Goal: Find specific page/section: Find specific page/section

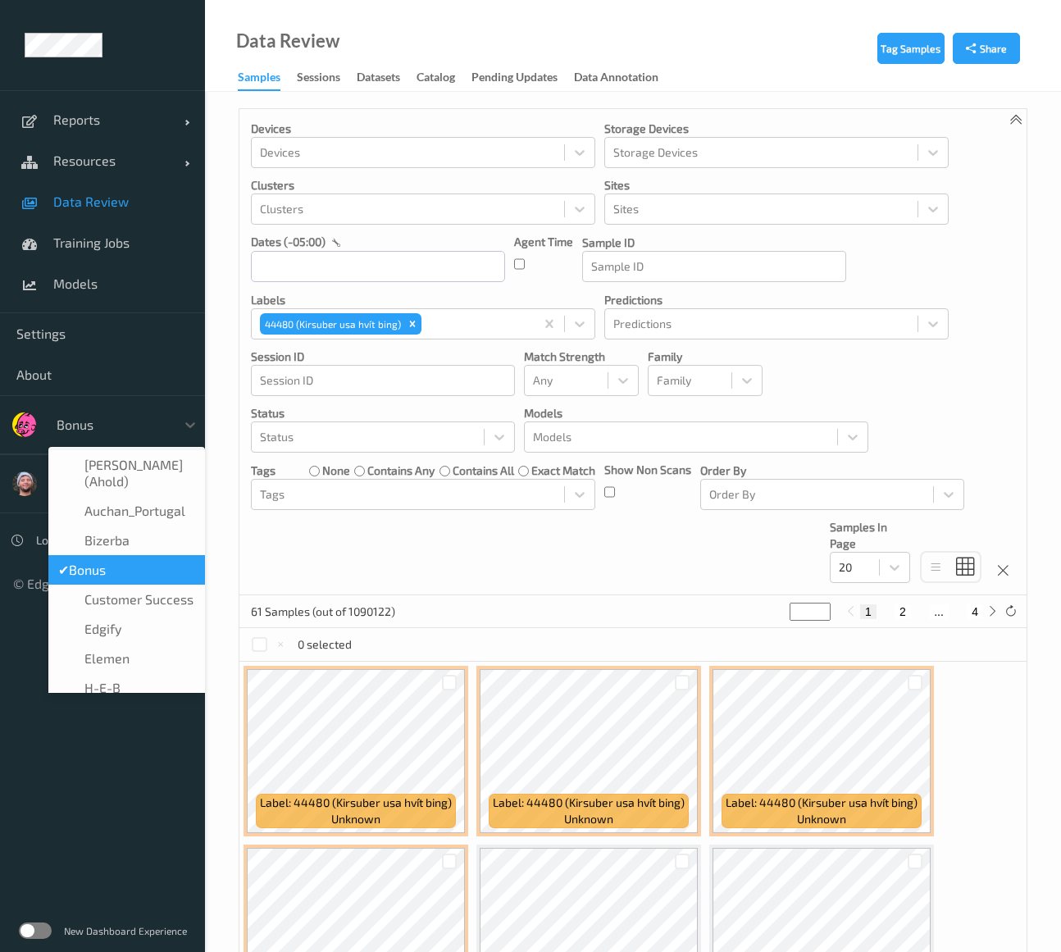
click at [132, 419] on div at bounding box center [112, 425] width 111 height 20
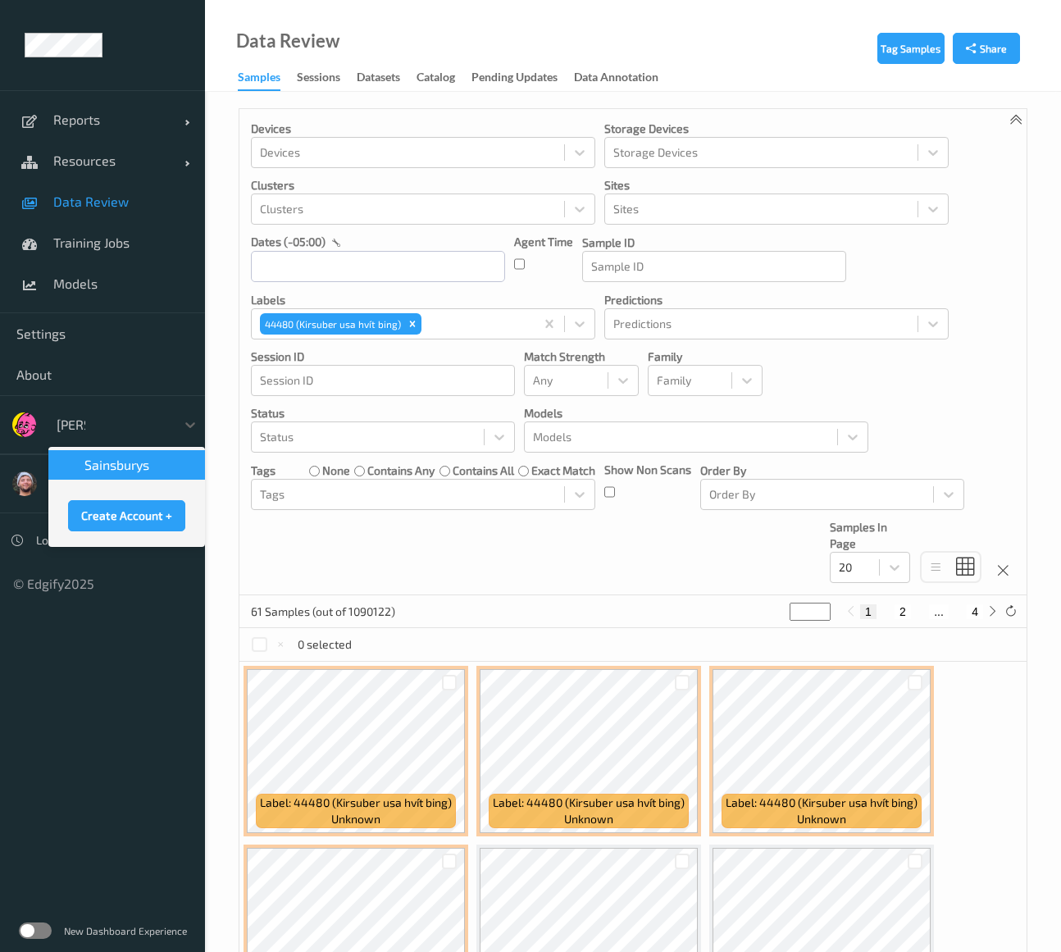
type input "sains"
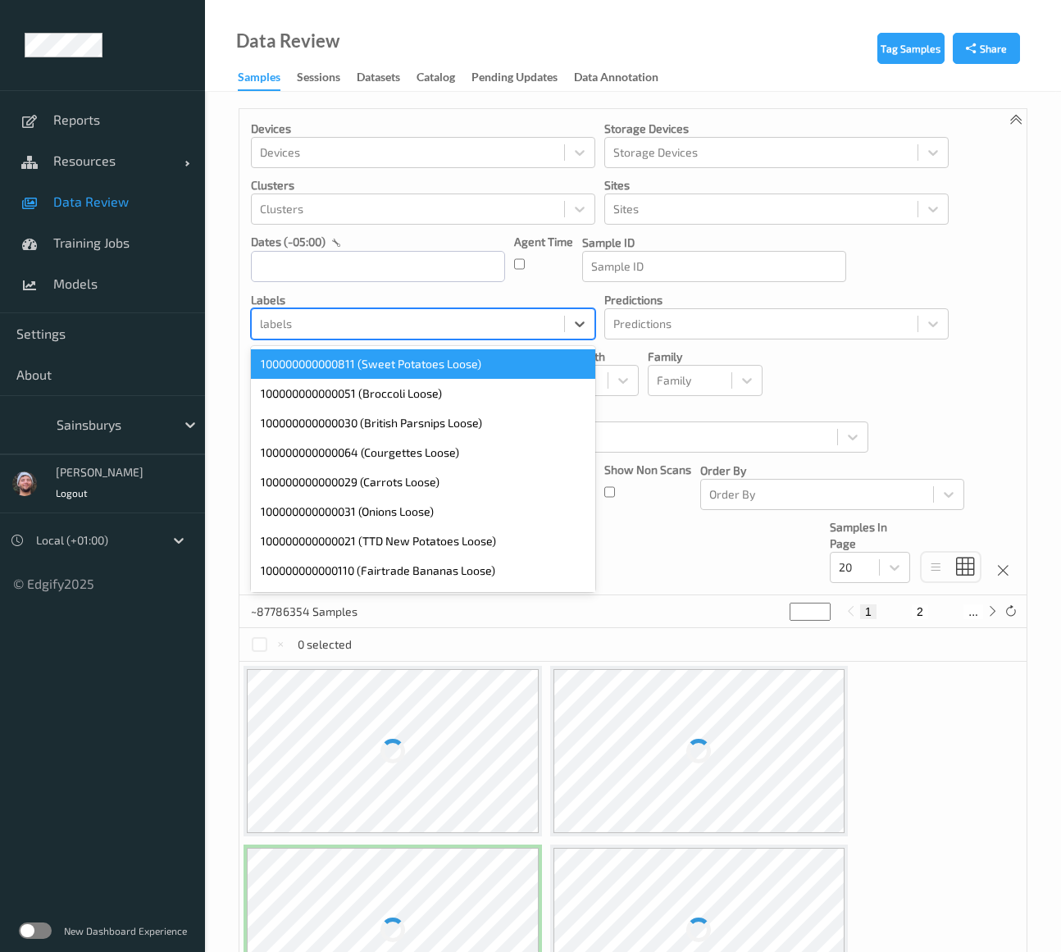
click at [426, 322] on div at bounding box center [408, 324] width 296 height 20
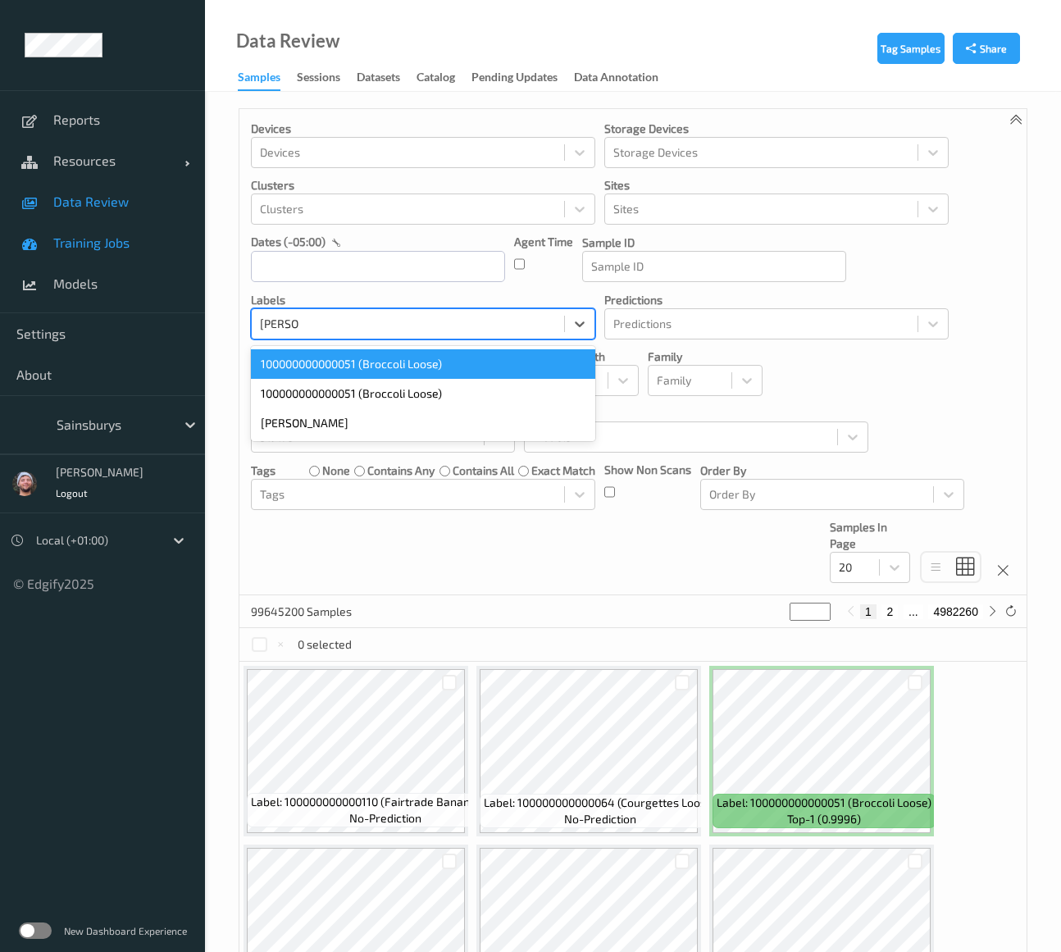
type input "[PERSON_NAME]"
